Goal: Task Accomplishment & Management: Manage account settings

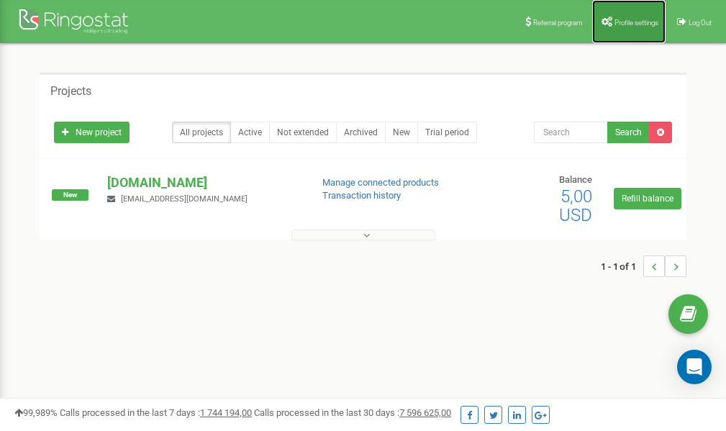
click at [622, 22] on span "Profile settings" at bounding box center [637, 23] width 44 height 8
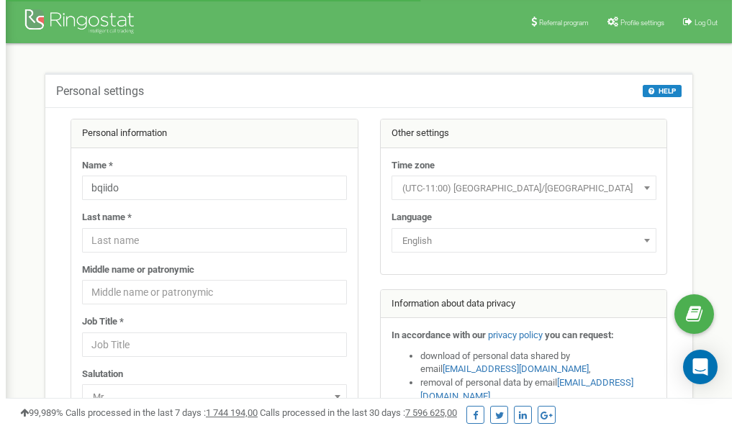
scroll to position [72, 0]
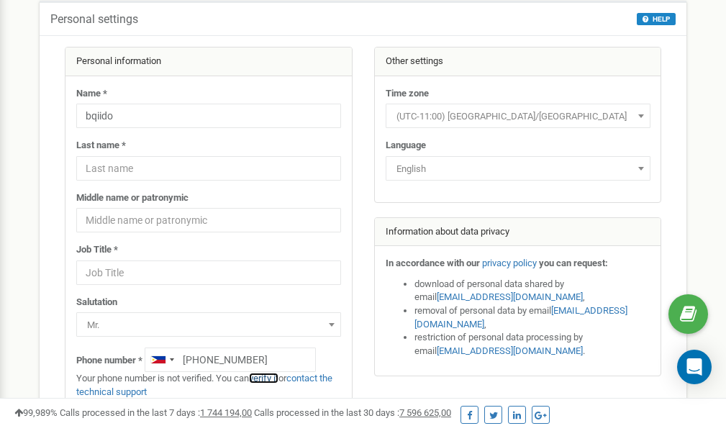
click at [271, 378] on link "verify it" at bounding box center [264, 378] width 30 height 11
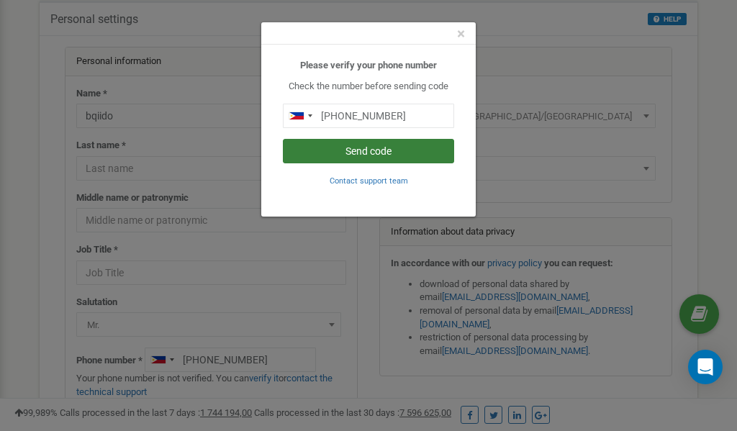
click at [369, 148] on button "Send code" at bounding box center [368, 151] width 171 height 24
